Goal: Task Accomplishment & Management: Manage account settings

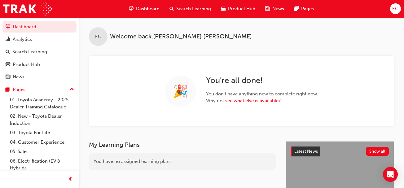
click at [185, 7] on span "Search Learning" at bounding box center [193, 8] width 35 height 7
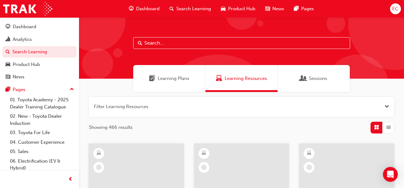
click at [171, 46] on input "text" at bounding box center [241, 43] width 217 height 12
type input "in action"
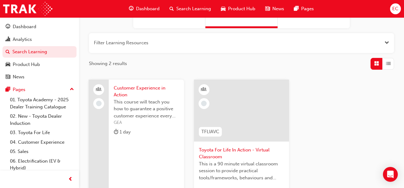
scroll to position [66, 0]
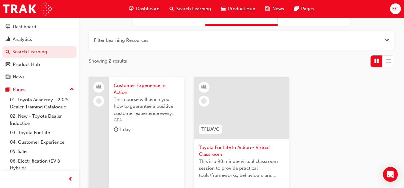
click at [232, 143] on div at bounding box center [241, 113] width 85 height 62
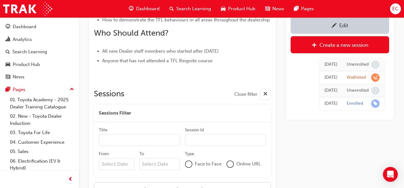
scroll to position [382, 0]
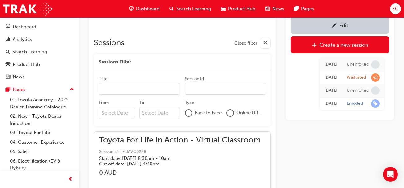
click at [111, 115] on input "From" at bounding box center [117, 113] width 36 height 12
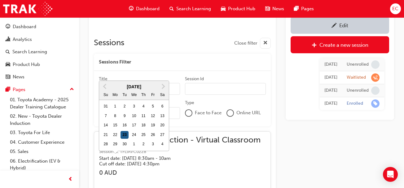
click at [125, 131] on div "23" at bounding box center [124, 135] width 8 height 8
click at [125, 107] on input "From Previous Month Next Month [DATE] Su Mo Tu We Th Fr Sa 31 1 2 3 4 5 6 7 8 9…" at bounding box center [117, 113] width 36 height 12
type input "[DATE]"
click at [151, 116] on input "To" at bounding box center [159, 113] width 41 height 12
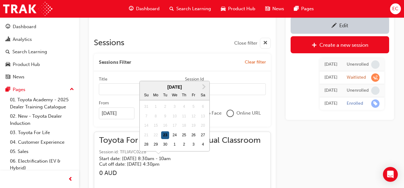
click at [164, 131] on div "23" at bounding box center [165, 135] width 8 height 8
click at [164, 107] on input "To Next Month [DATE] Su Mo Tu We Th Fr Sa 31 1 2 3 4 5 6 7 8 9 10 11 12 13 14 1…" at bounding box center [159, 113] width 41 height 12
type input "[DATE]"
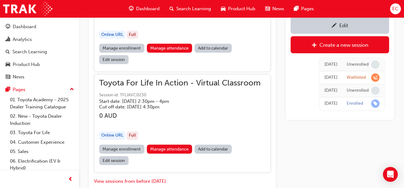
scroll to position [641, 0]
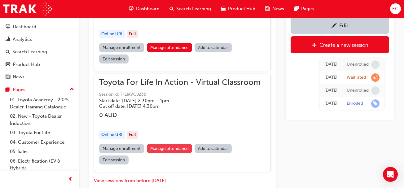
click at [169, 144] on link "Manage attendance" at bounding box center [170, 148] width 46 height 9
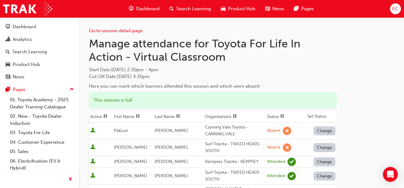
click at [101, 115] on th "Active" at bounding box center [101, 117] width 24 height 12
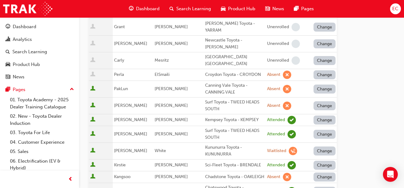
scroll to position [110, 0]
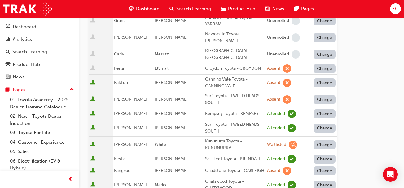
click at [324, 91] on td "Change" at bounding box center [321, 99] width 31 height 17
click at [324, 95] on button "Change" at bounding box center [324, 99] width 22 height 9
click at [316, 135] on div "Unenrolled" at bounding box center [320, 132] width 24 height 7
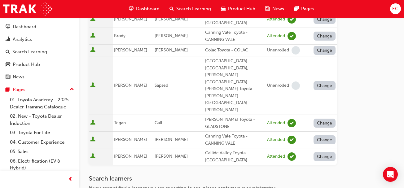
scroll to position [476, 0]
